Goal: Information Seeking & Learning: Learn about a topic

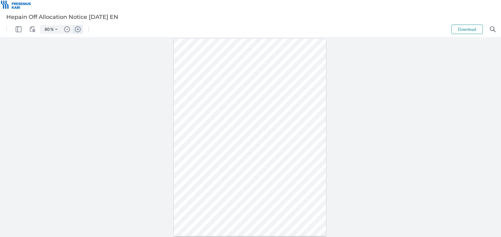
click at [76, 29] on img "Zoom in" at bounding box center [78, 29] width 6 height 6
type input "162"
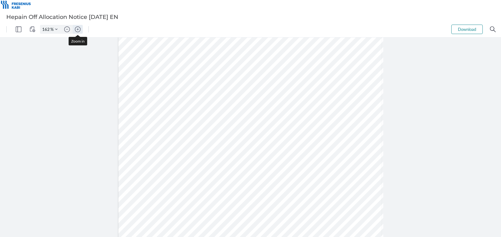
scroll to position [94, 0]
click at [77, 30] on img "Zoom in" at bounding box center [78, 29] width 6 height 6
type input "137"
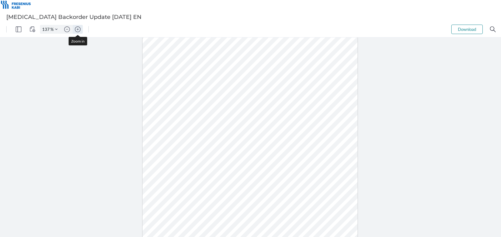
scroll to position [65, 0]
